Goal: Task Accomplishment & Management: Manage account settings

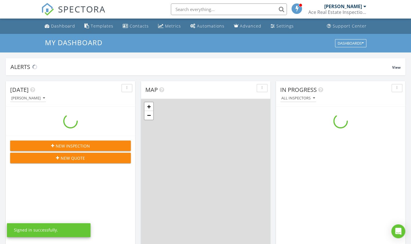
scroll to position [537, 420]
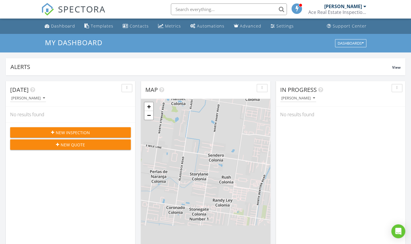
click at [93, 24] on div "Templates" at bounding box center [102, 26] width 23 height 6
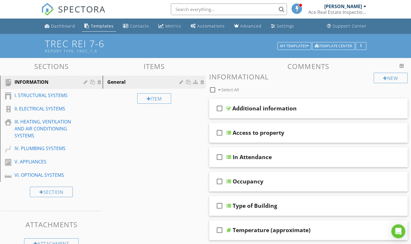
click at [59, 26] on div "Dashboard" at bounding box center [63, 26] width 24 height 6
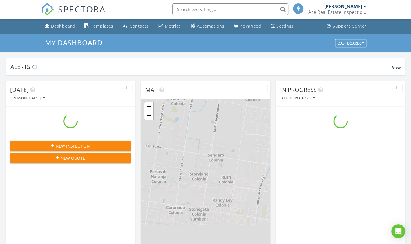
scroll to position [537, 420]
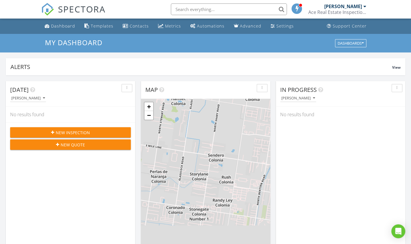
click at [278, 26] on div "Settings" at bounding box center [284, 26] width 17 height 6
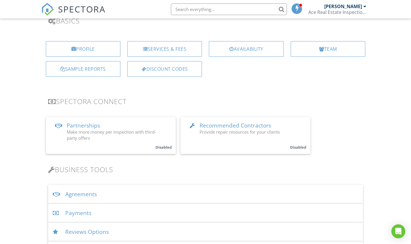
scroll to position [97, 0]
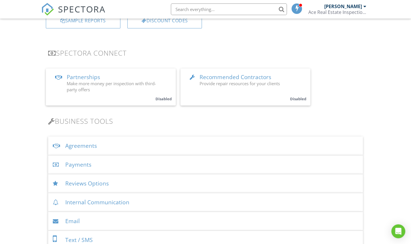
click at [78, 145] on div "Agreements" at bounding box center [205, 146] width 315 height 19
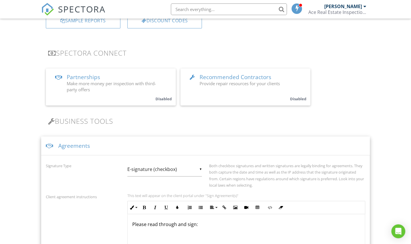
click at [201, 169] on input "E-signature (checkbox)" at bounding box center [164, 169] width 75 height 14
click at [157, 164] on span "E-signature (checkbox)" at bounding box center [164, 169] width 75 height 15
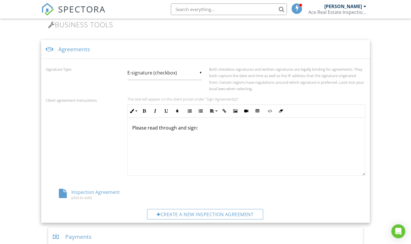
scroll to position [193, 0]
click at [81, 198] on div "(click to edit)" at bounding box center [99, 198] width 80 height 5
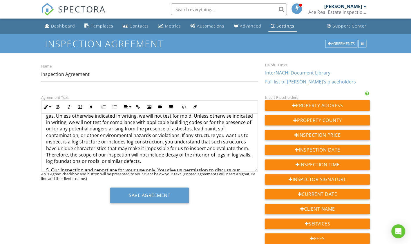
click at [336, 43] on div "Agreements" at bounding box center [341, 44] width 32 height 8
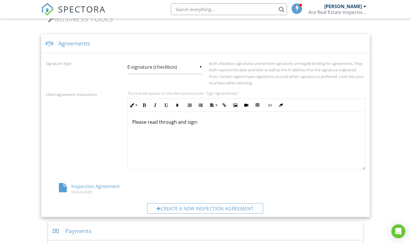
scroll to position [216, 0]
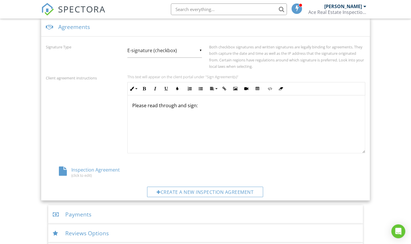
click at [164, 188] on div "Create a new inspection agreement" at bounding box center [205, 192] width 116 height 10
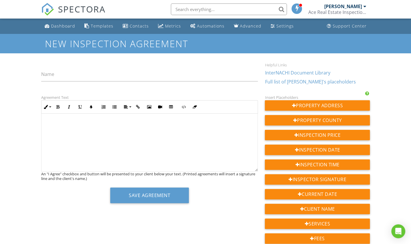
click at [49, 119] on div at bounding box center [149, 143] width 216 height 58
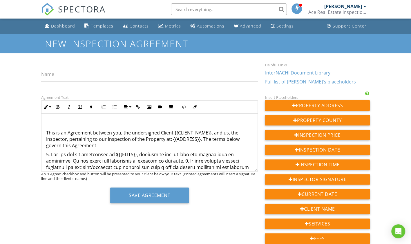
click at [57, 108] on icon "button" at bounding box center [58, 107] width 4 height 4
click at [69, 108] on icon "button" at bounding box center [69, 107] width 4 height 4
click at [67, 108] on icon "button" at bounding box center [69, 107] width 4 height 4
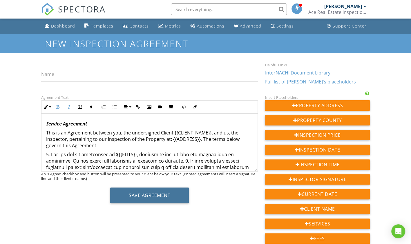
click at [162, 199] on button "Save Agreement" at bounding box center [149, 196] width 79 height 16
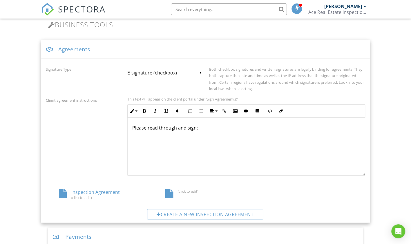
click at [92, 190] on div "Inspection Agreement (click to edit)" at bounding box center [99, 194] width 106 height 11
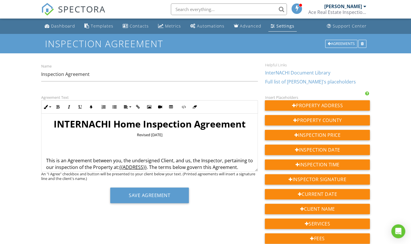
click at [245, 124] on h1 "INTERNACHI Home Inspection Agreement" at bounding box center [149, 124] width 207 height 12
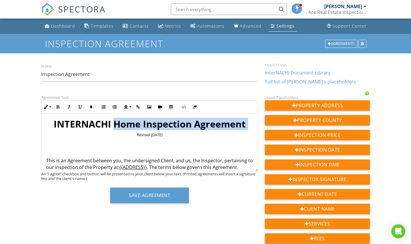
drag, startPoint x: 245, startPoint y: 124, endPoint x: 130, endPoint y: 122, distance: 115.5
click at [130, 122] on h1 "INTERNACHI Home Inspection Agreement" at bounding box center [149, 124] width 207 height 12
copy h1 "Home Inspection Agreement"
click at [337, 43] on div "Agreements" at bounding box center [341, 44] width 32 height 8
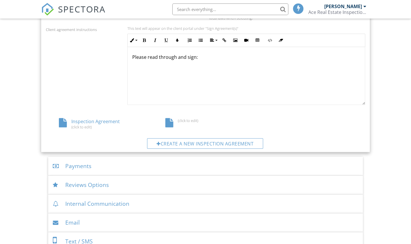
scroll to position [216, 0]
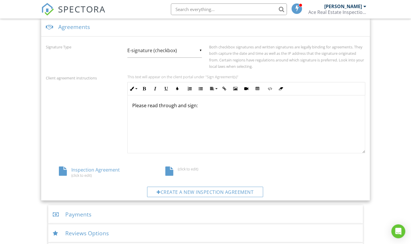
click at [172, 171] on div at bounding box center [169, 171] width 8 height 9
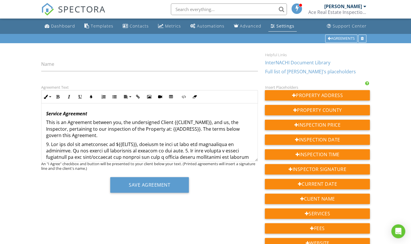
click at [96, 111] on p "Service Agreement" at bounding box center [149, 114] width 207 height 6
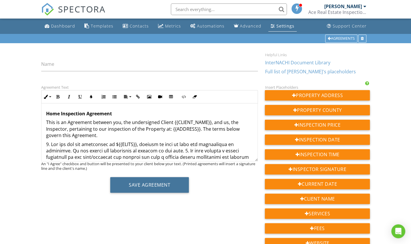
click at [151, 182] on button "Save Agreement" at bounding box center [149, 185] width 79 height 16
click at [335, 37] on div "Agreements" at bounding box center [341, 39] width 32 height 8
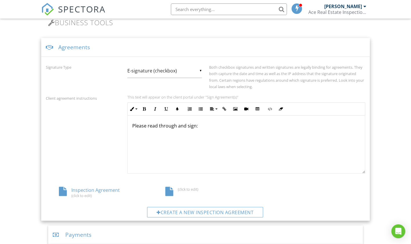
scroll to position [216, 0]
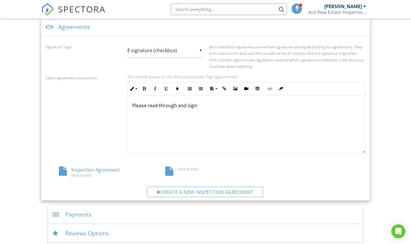
click at [88, 171] on div "Inspection Agreement (click to edit)" at bounding box center [99, 172] width 106 height 11
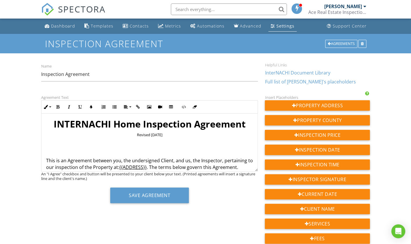
click at [338, 42] on div "Agreements" at bounding box center [341, 44] width 32 height 8
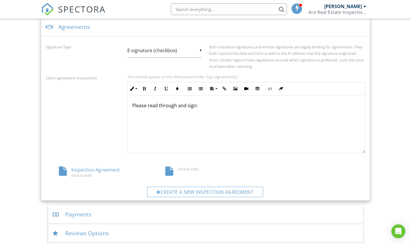
scroll to position [264, 0]
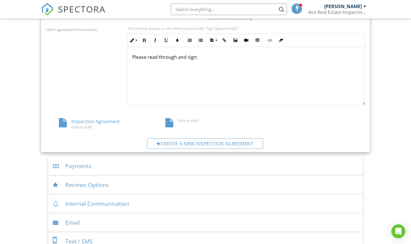
click at [165, 118] on div at bounding box center [169, 122] width 8 height 9
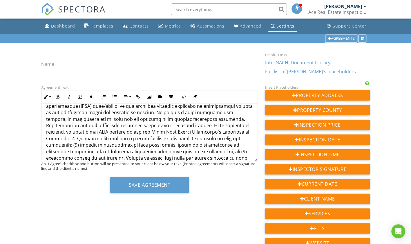
scroll to position [363, 0]
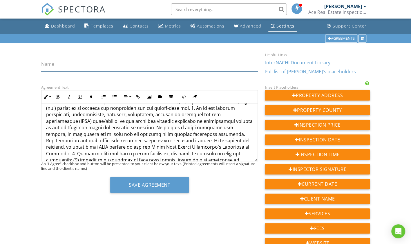
click at [45, 68] on input "Name" at bounding box center [149, 64] width 217 height 14
paste input "Home Inspection Agreement"
type input "Home Inspection Agreement"
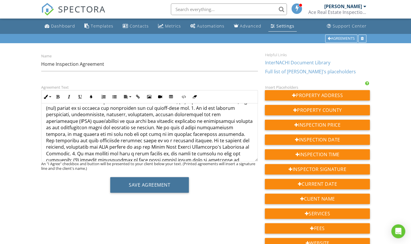
click at [132, 183] on button "Save Agreement" at bounding box center [149, 185] width 79 height 16
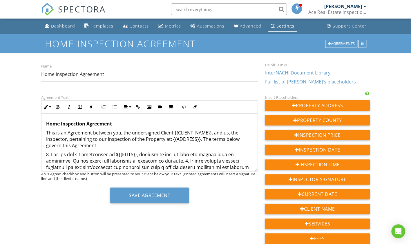
click at [287, 26] on div "Settings" at bounding box center [285, 26] width 18 height 6
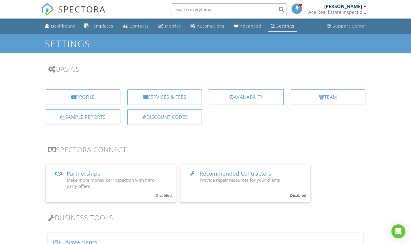
click at [157, 97] on div "Services & Fees" at bounding box center [164, 97] width 75 height 16
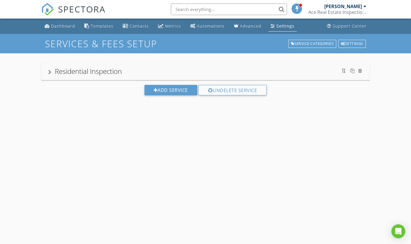
click at [53, 66] on div "Residential Inspection" at bounding box center [205, 71] width 315 height 10
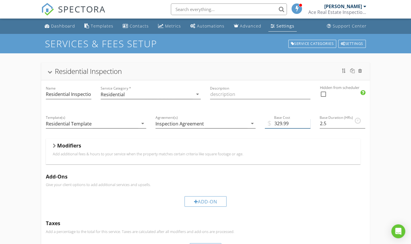
click at [307, 125] on input "329.99" at bounding box center [288, 124] width 46 height 10
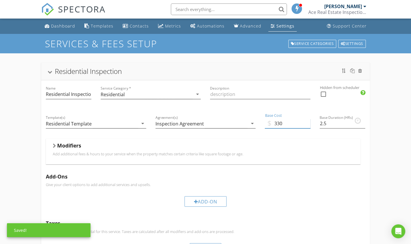
click at [307, 121] on input "330" at bounding box center [288, 124] width 46 height 10
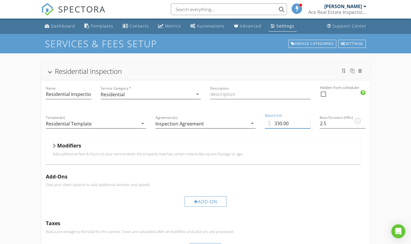
type input "330.00"
click at [56, 142] on div "Modifiers" at bounding box center [203, 146] width 301 height 9
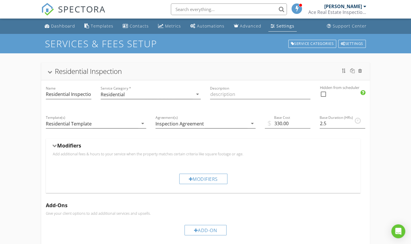
click at [200, 177] on div "Modifiers" at bounding box center [203, 179] width 48 height 10
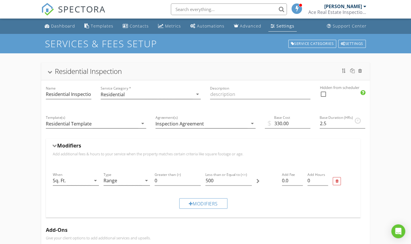
click at [95, 179] on icon "arrow_drop_down" at bounding box center [95, 180] width 7 height 7
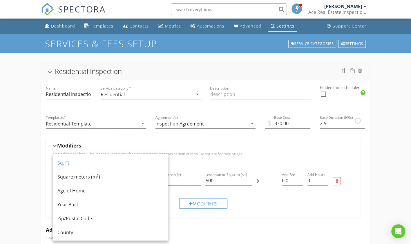
click at [95, 179] on div "Square meters (m²)" at bounding box center [110, 176] width 106 height 7
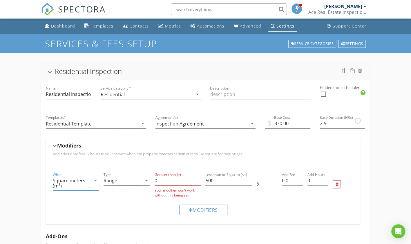
click at [96, 179] on icon "arrow_drop_down" at bounding box center [95, 180] width 7 height 7
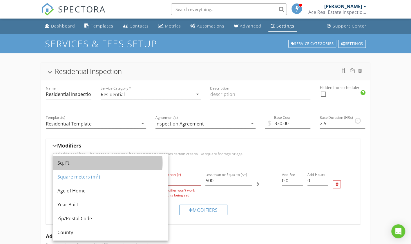
click at [67, 161] on div "Sq. Ft." at bounding box center [110, 163] width 106 height 7
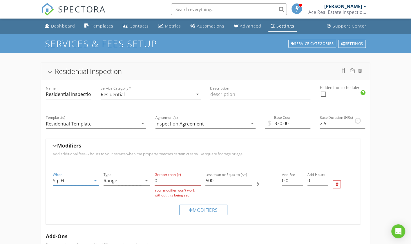
click at [144, 178] on icon "arrow_drop_down" at bounding box center [146, 180] width 7 height 7
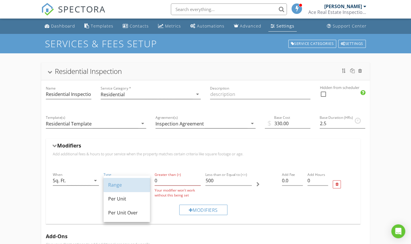
click at [144, 178] on div "Range" at bounding box center [126, 185] width 37 height 14
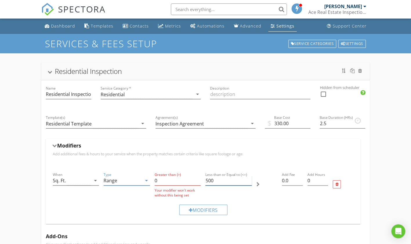
click at [215, 179] on input "500" at bounding box center [228, 181] width 46 height 10
type input "5"
type input "3"
type input "2000"
click at [252, 121] on icon "arrow_drop_down" at bounding box center [252, 123] width 7 height 7
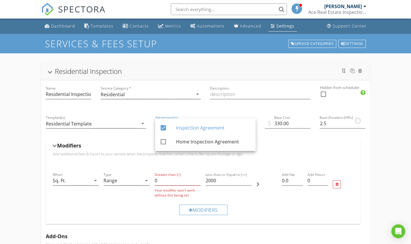
click at [163, 141] on div at bounding box center [163, 142] width 10 height 10
checkbox input "true"
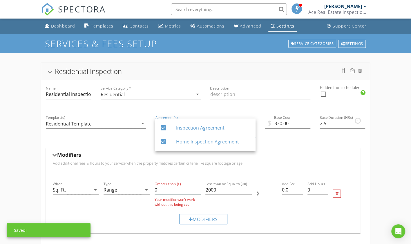
click at [162, 127] on div at bounding box center [163, 128] width 10 height 10
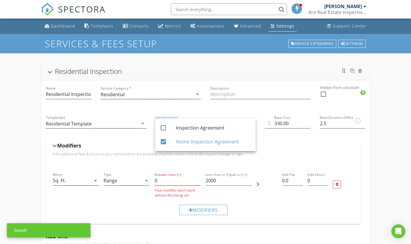
click at [287, 145] on div "Modifiers" at bounding box center [203, 146] width 301 height 9
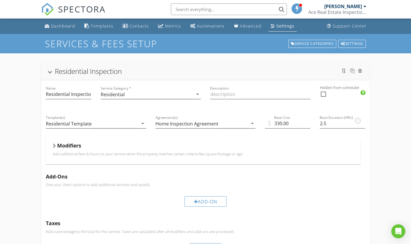
click at [253, 123] on icon "arrow_drop_down" at bounding box center [252, 123] width 7 height 7
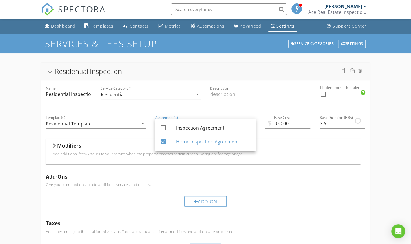
click at [253, 123] on link "check_box_outline_blank Inspection Agreement" at bounding box center [205, 128] width 100 height 14
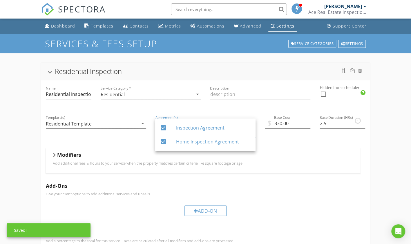
click at [163, 126] on div at bounding box center [163, 128] width 10 height 10
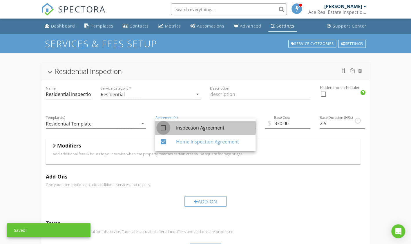
checkbox input "false"
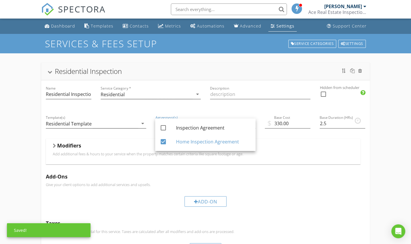
click at [84, 149] on div "Modifiers" at bounding box center [203, 146] width 301 height 9
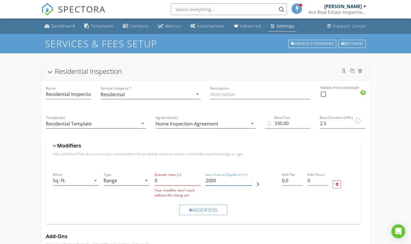
click at [220, 182] on input "2000" at bounding box center [228, 181] width 46 height 10
type input "2"
click at [164, 182] on input "0" at bounding box center [178, 181] width 46 height 10
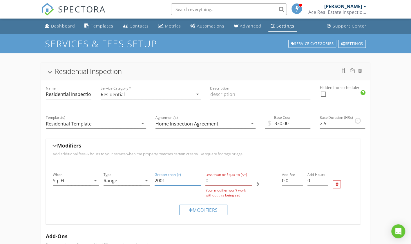
type input "2001"
click at [216, 181] on input "Less than or Equal to (<=)" at bounding box center [228, 181] width 46 height 10
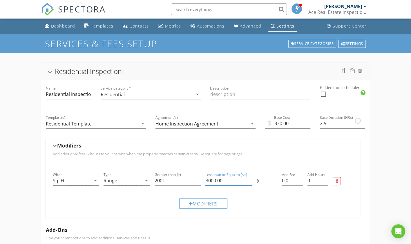
type input "3000.00"
click at [301, 178] on input "0.01" at bounding box center [292, 181] width 21 height 10
click at [301, 178] on input "0.02" at bounding box center [292, 181] width 21 height 10
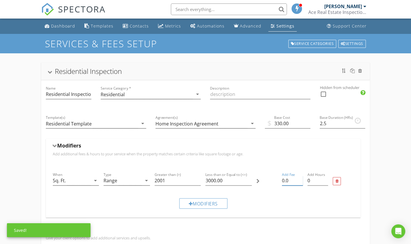
type input "0"
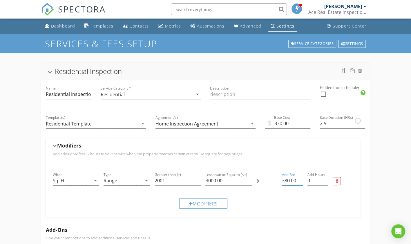
type input "380.00"
click at [325, 179] on input "0.25" at bounding box center [317, 181] width 21 height 10
click at [325, 179] on input "0.5" at bounding box center [317, 181] width 21 height 10
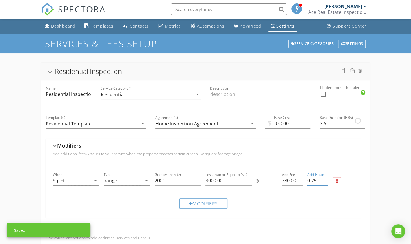
click at [325, 179] on input "0.75" at bounding box center [317, 181] width 21 height 10
click at [325, 179] on input "1" at bounding box center [317, 181] width 21 height 10
click at [325, 179] on input "1.25" at bounding box center [317, 181] width 21 height 10
click at [325, 179] on input "1.5" at bounding box center [317, 181] width 21 height 10
click at [325, 179] on input "1.75" at bounding box center [317, 181] width 21 height 10
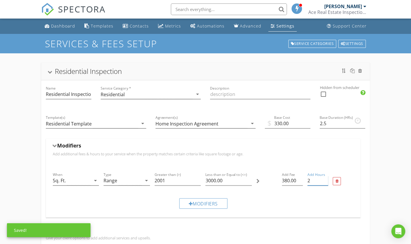
click at [325, 179] on input "2" at bounding box center [317, 181] width 21 height 10
click at [325, 178] on input "2.25" at bounding box center [317, 181] width 21 height 10
click at [325, 178] on input "2.5" at bounding box center [317, 181] width 21 height 10
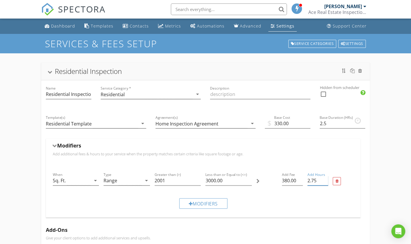
click at [325, 178] on input "2.75" at bounding box center [317, 181] width 21 height 10
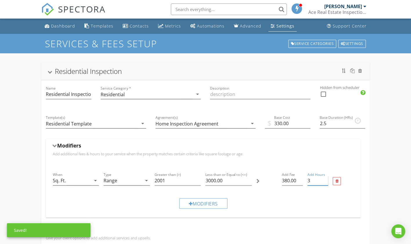
click at [326, 178] on input "3" at bounding box center [317, 181] width 21 height 10
click at [326, 178] on input "3.25" at bounding box center [317, 181] width 21 height 10
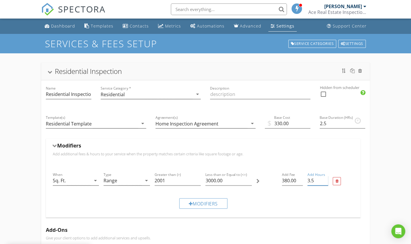
type input "3.5"
click at [326, 178] on input "3.5" at bounding box center [317, 181] width 21 height 10
click at [189, 202] on div at bounding box center [191, 204] width 4 height 5
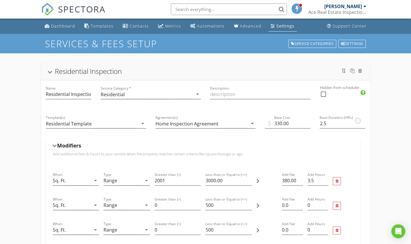
click at [338, 205] on div at bounding box center [337, 206] width 8 height 8
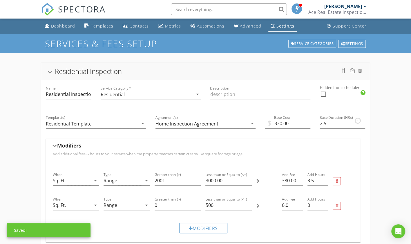
click at [336, 203] on div at bounding box center [337, 206] width 8 height 8
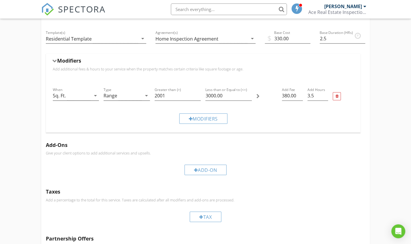
scroll to position [97, 0]
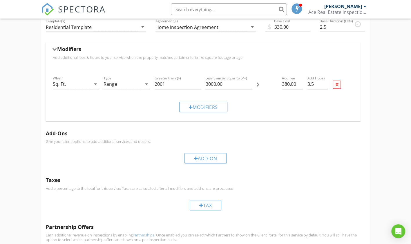
click at [199, 202] on div "Tax" at bounding box center [206, 205] width 32 height 10
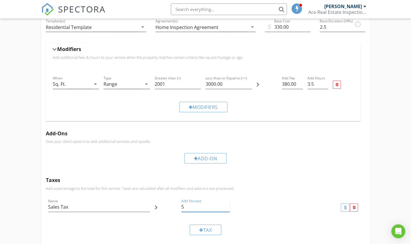
click at [191, 208] on input "5" at bounding box center [205, 207] width 49 height 10
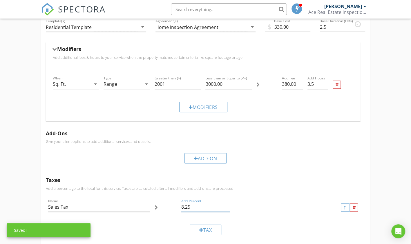
type input "8.25"
click at [243, 216] on div "Name Sales Tax Add Percent 8.25" at bounding box center [206, 208] width 320 height 25
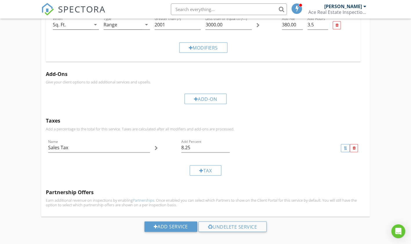
scroll to position [162, 0]
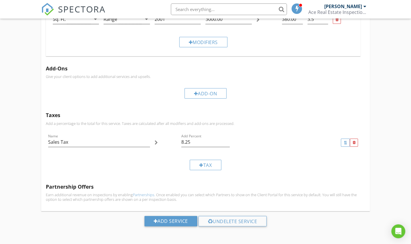
click at [276, 174] on div "Taxes Add a percentage to the total for this service. Taxes are calculated afte…" at bounding box center [205, 143] width 329 height 71
click at [78, 170] on div "Tax" at bounding box center [206, 164] width 320 height 19
click at [342, 140] on div at bounding box center [345, 143] width 9 height 8
click at [346, 143] on div at bounding box center [346, 143] width 4 height 4
click at [200, 163] on div at bounding box center [201, 165] width 4 height 5
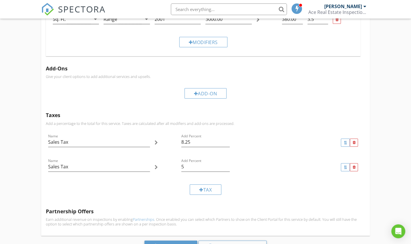
click at [356, 166] on div at bounding box center [354, 167] width 8 height 8
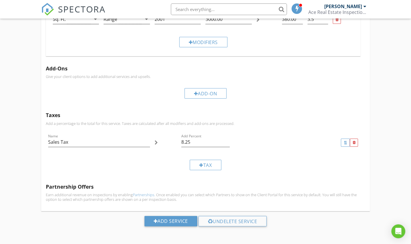
click at [298, 160] on div "Tax" at bounding box center [206, 164] width 320 height 19
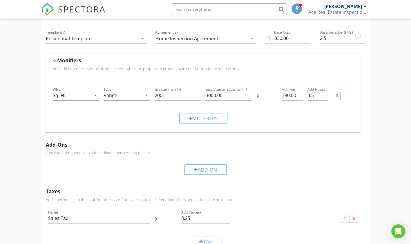
scroll to position [0, 0]
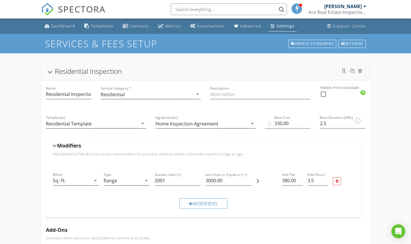
click at [278, 26] on div "Settings" at bounding box center [285, 26] width 18 height 6
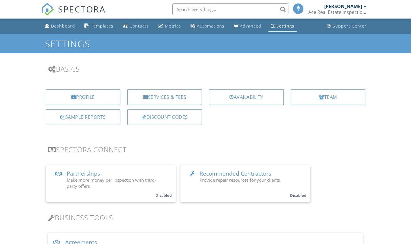
click at [240, 95] on div "Availability" at bounding box center [246, 97] width 75 height 16
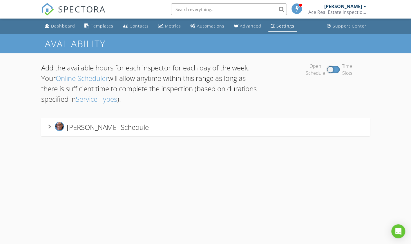
click at [280, 23] on div "Settings" at bounding box center [285, 26] width 18 height 6
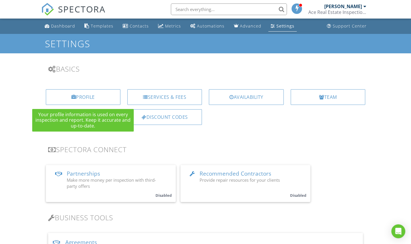
click at [86, 94] on div "Profile" at bounding box center [83, 97] width 75 height 16
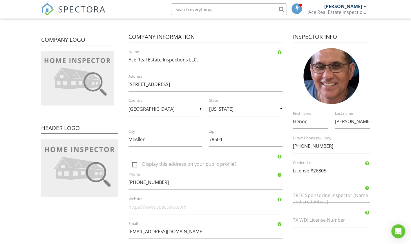
scroll to position [48, 0]
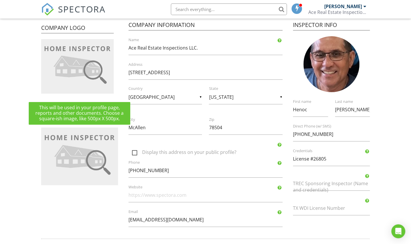
click at [80, 64] on img at bounding box center [77, 66] width 73 height 55
type input "C:\fakepath\thumbnail_IMG_2420.jpg"
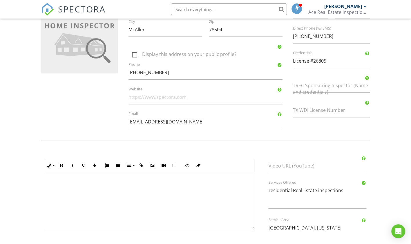
scroll to position [186, 0]
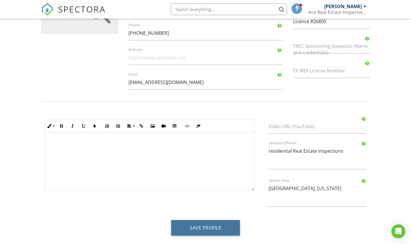
click at [193, 223] on button "Save Profile" at bounding box center [205, 228] width 69 height 16
